Goal: Navigation & Orientation: Understand site structure

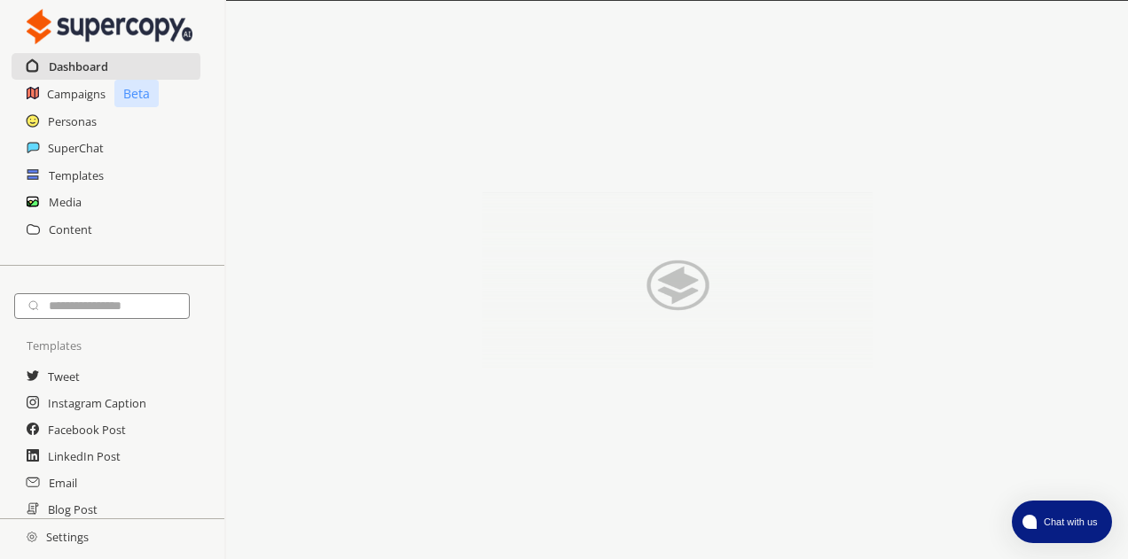
click at [87, 66] on h2 "Dashboard" at bounding box center [78, 66] width 59 height 27
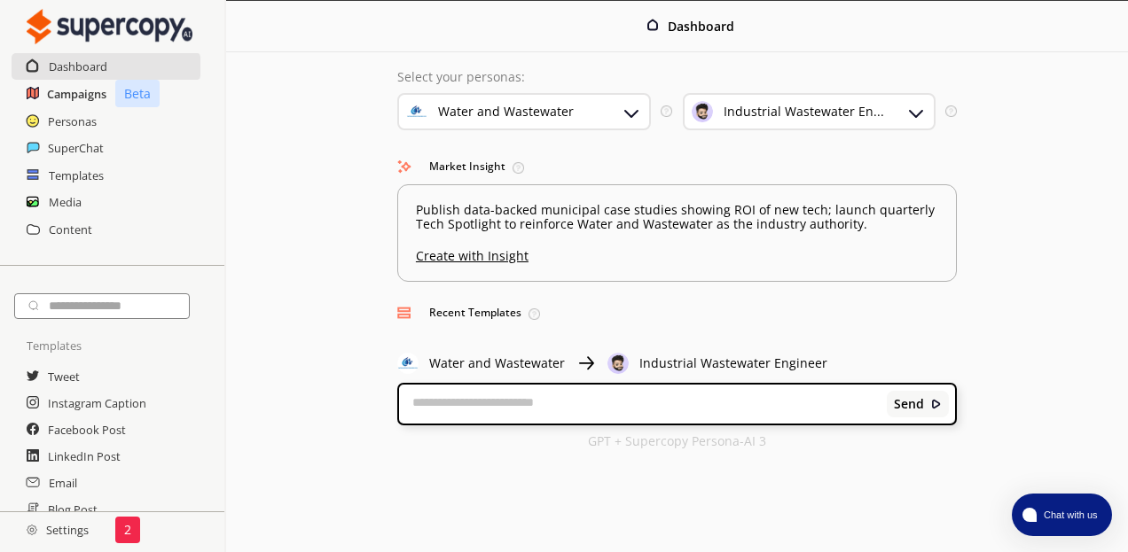
click at [74, 90] on h2 "Campaigns" at bounding box center [76, 94] width 59 height 27
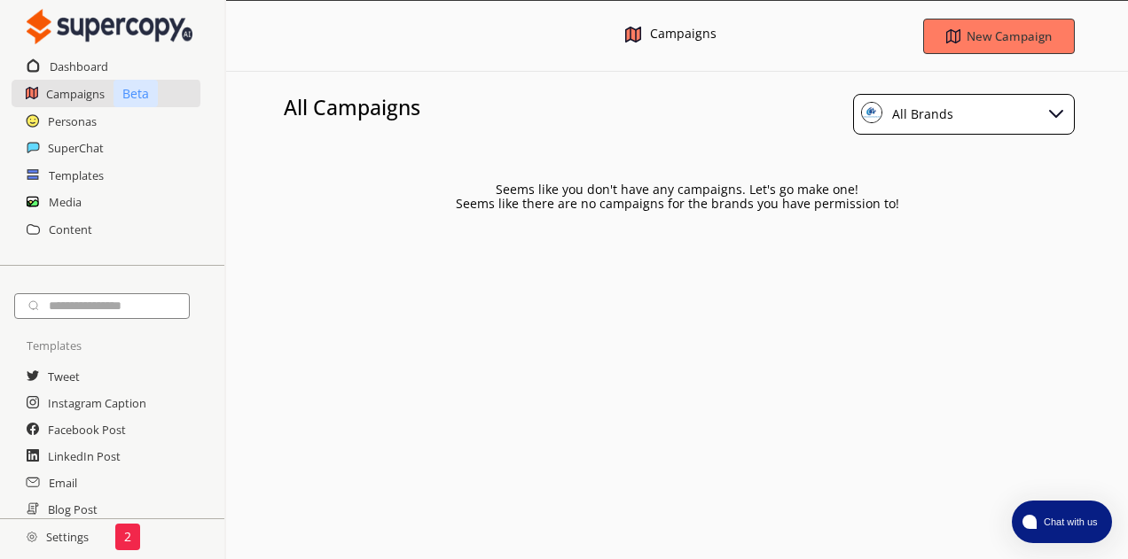
click at [982, 109] on div "All Brands" at bounding box center [964, 114] width 222 height 41
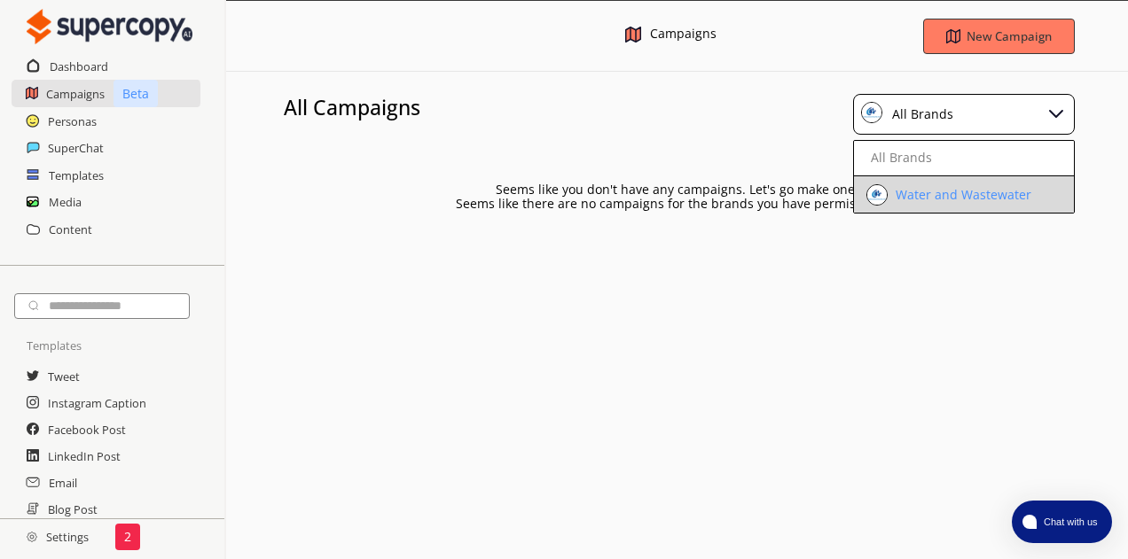
click at [961, 191] on div "Water and Wastewater" at bounding box center [961, 195] width 140 height 14
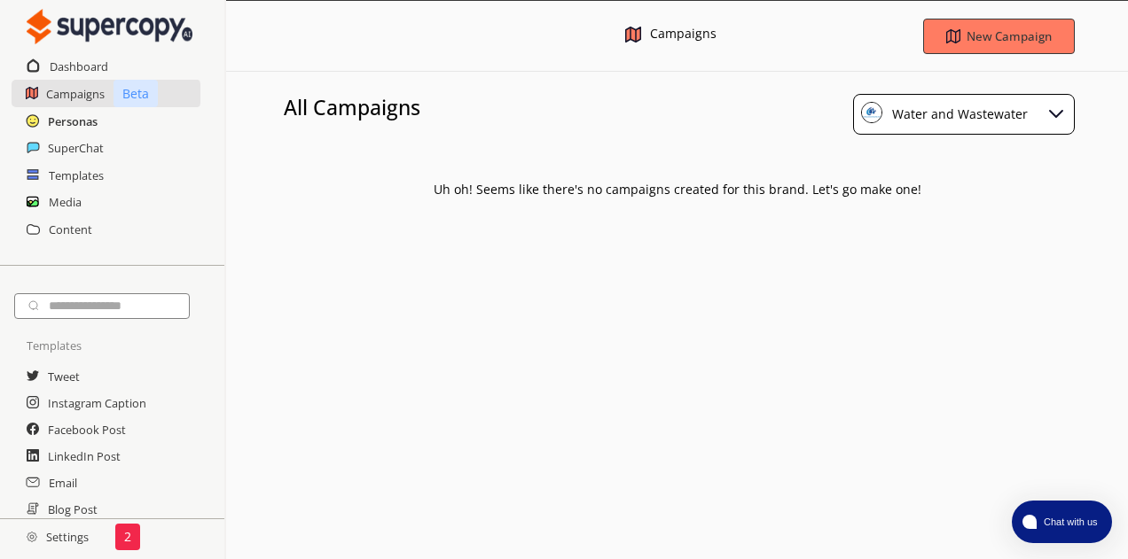
click at [86, 125] on h2 "Personas" at bounding box center [73, 121] width 50 height 27
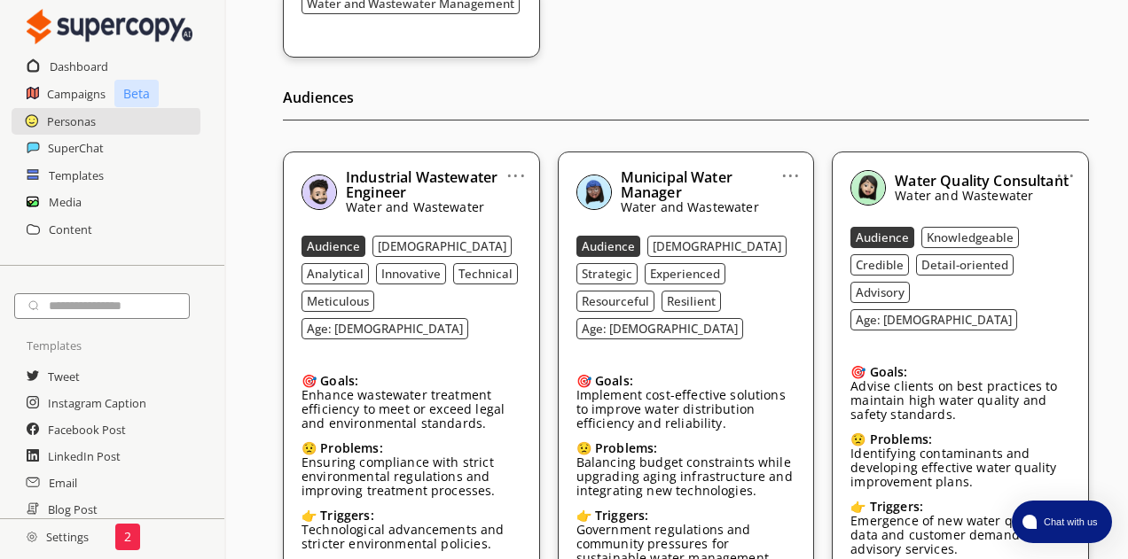
scroll to position [445, 0]
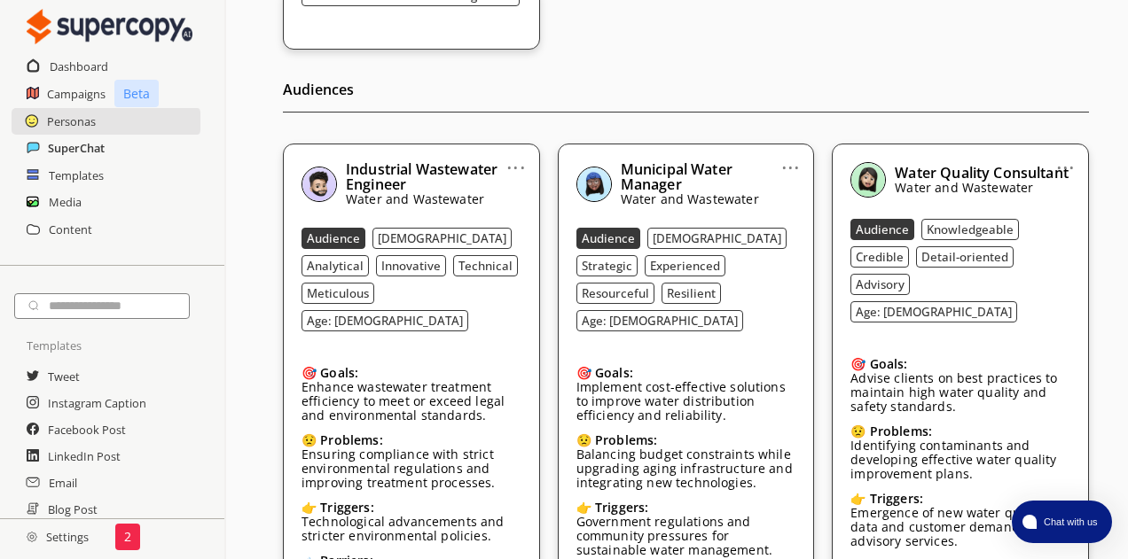
click at [89, 148] on h2 "SuperChat" at bounding box center [76, 148] width 57 height 27
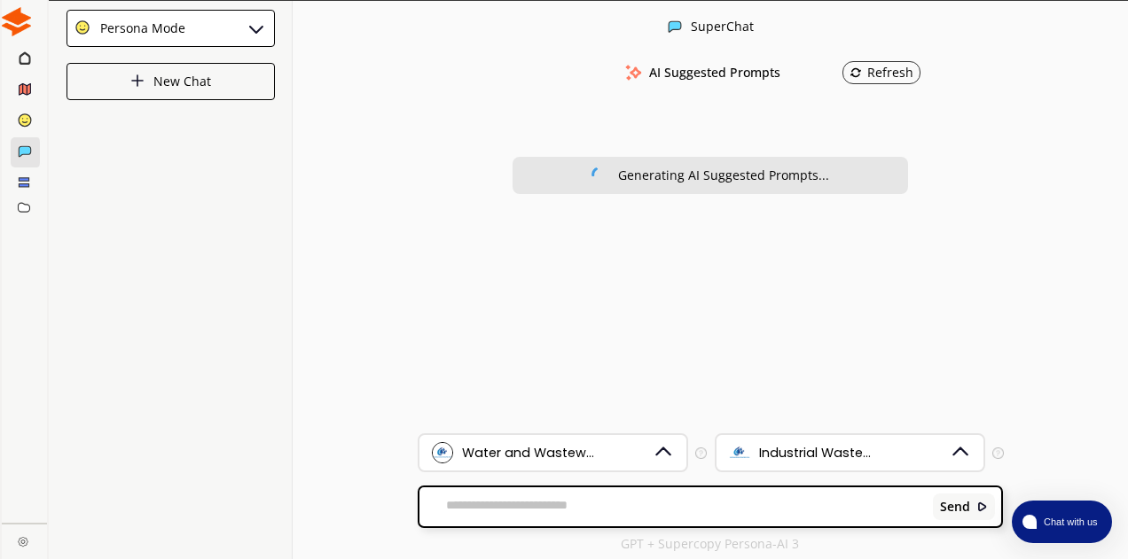
click at [26, 182] on icon at bounding box center [24, 182] width 12 height 12
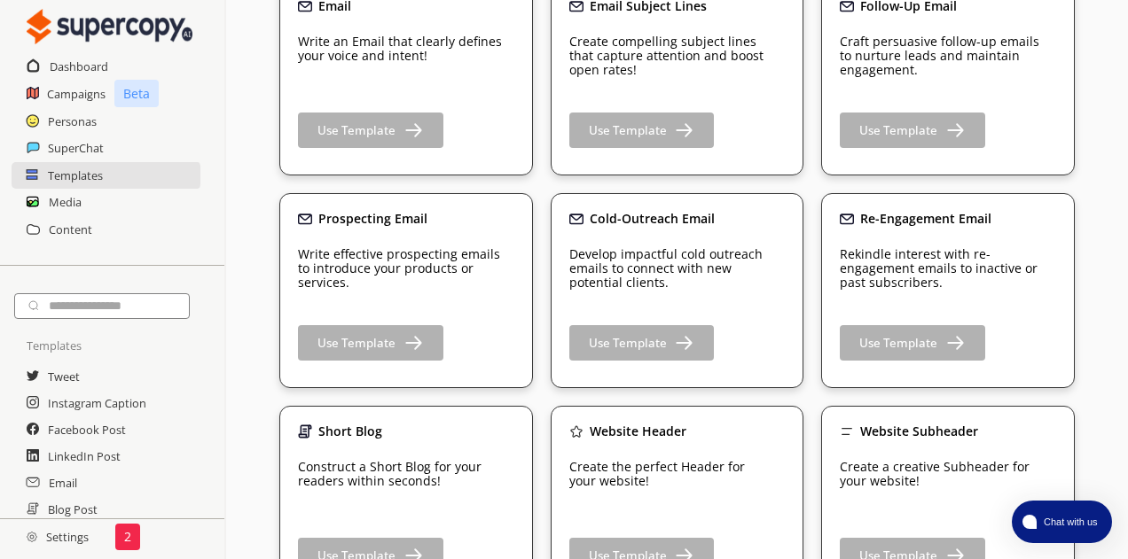
scroll to position [443, 0]
